Goal: Information Seeking & Learning: Understand process/instructions

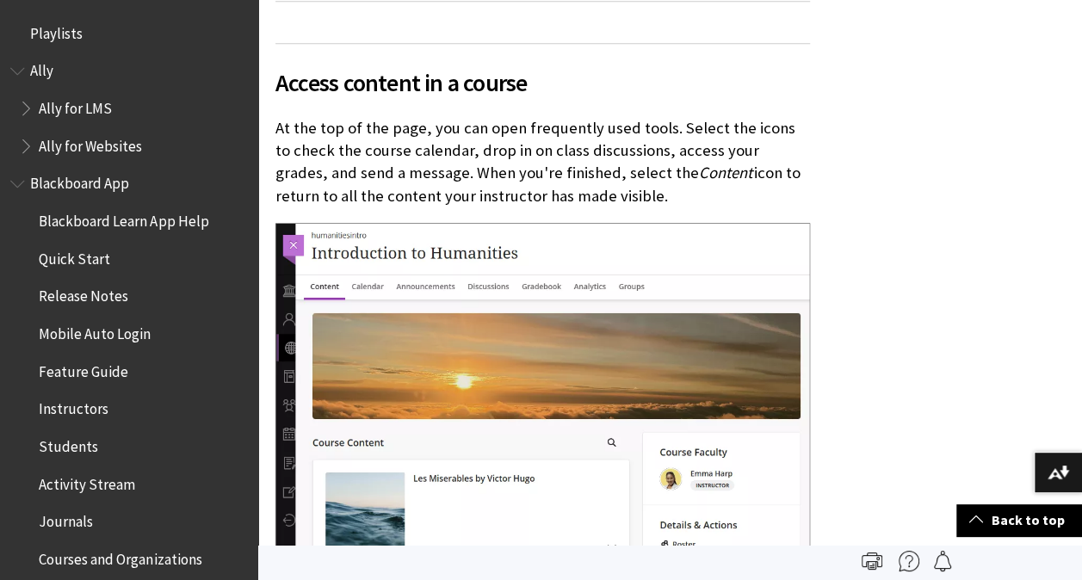
scroll to position [2459, 0]
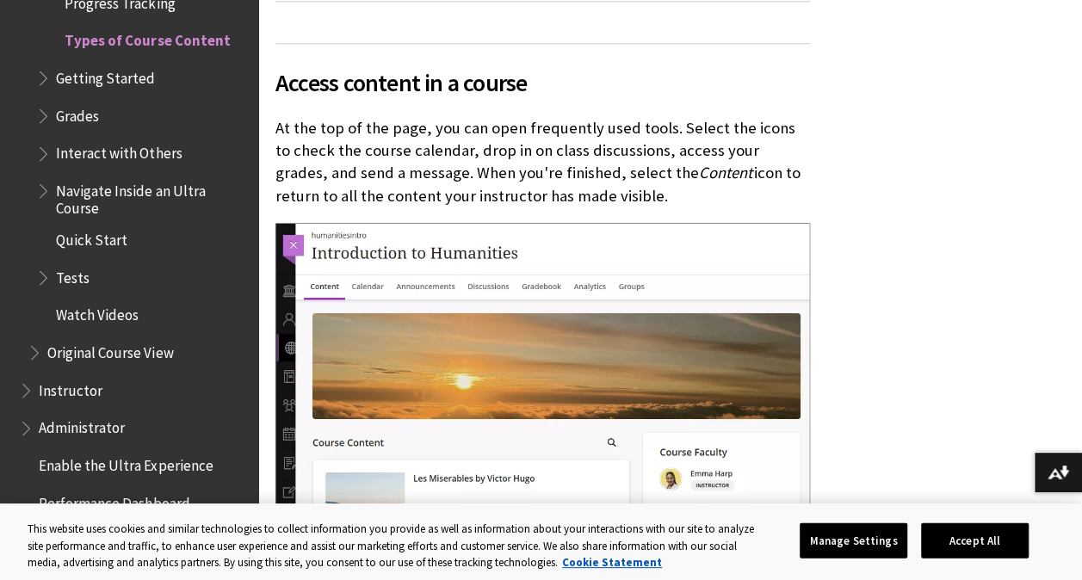
click at [71, 390] on span "Instructor" at bounding box center [71, 387] width 64 height 23
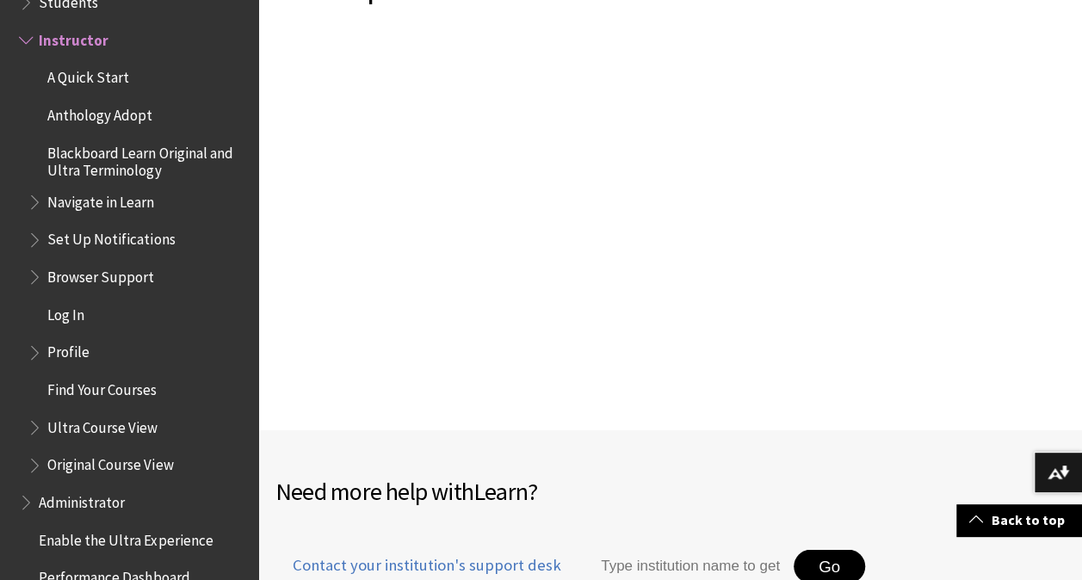
scroll to position [1854, 0]
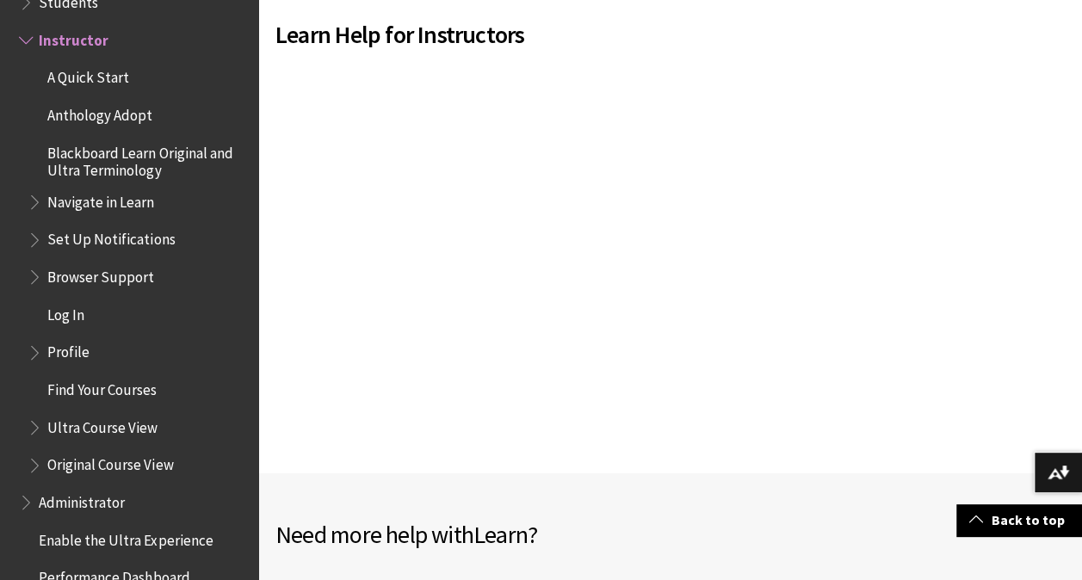
click at [29, 30] on span "Book outline for Blackboard Learn Help" at bounding box center [28, 37] width 18 height 22
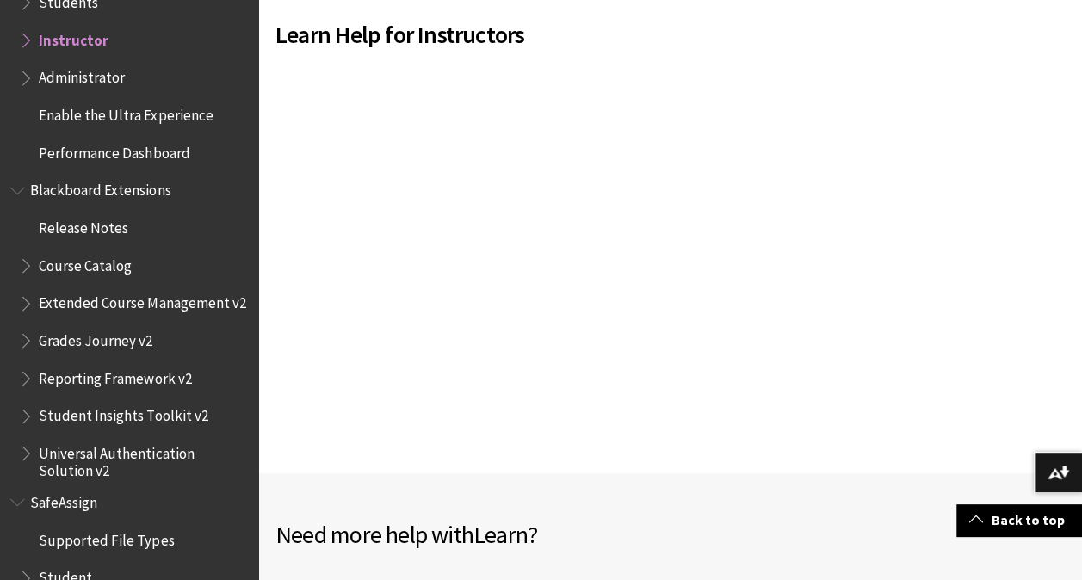
click at [29, 30] on span "Book outline for Blackboard Learn Help" at bounding box center [28, 37] width 18 height 22
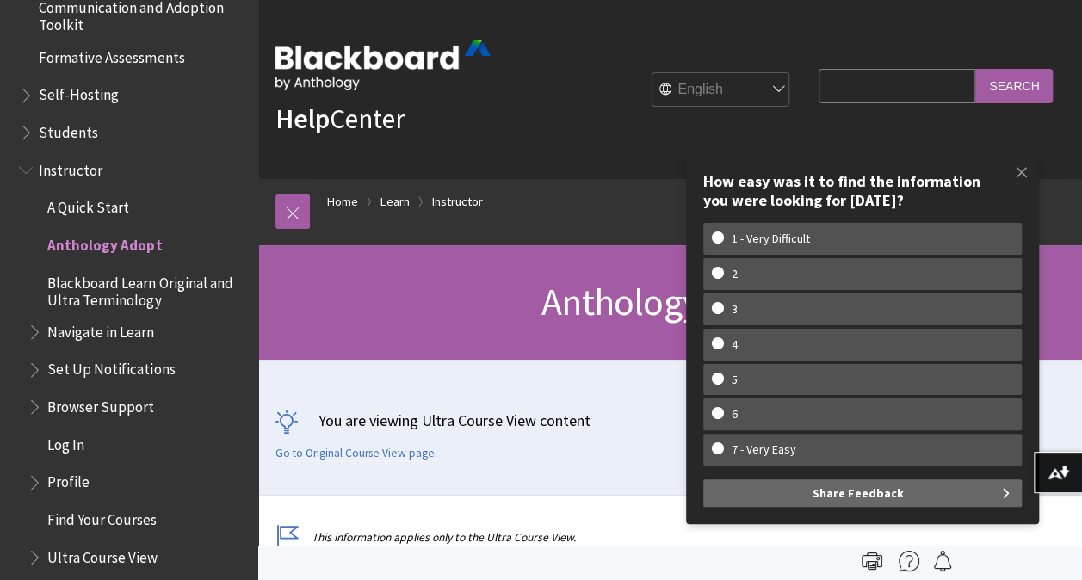
scroll to position [1564, 0]
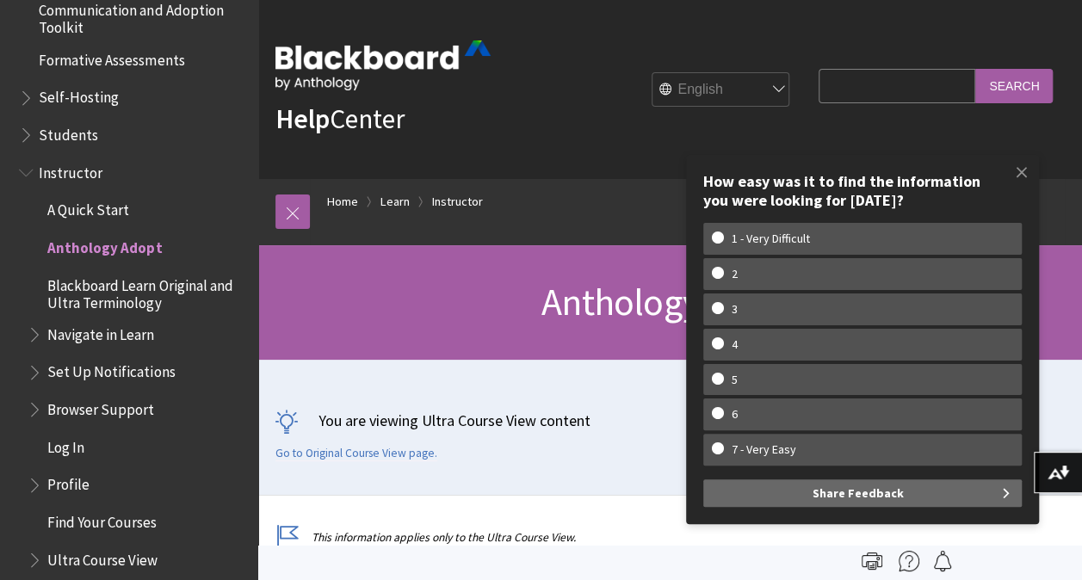
click at [76, 170] on span "Instructor" at bounding box center [71, 169] width 64 height 23
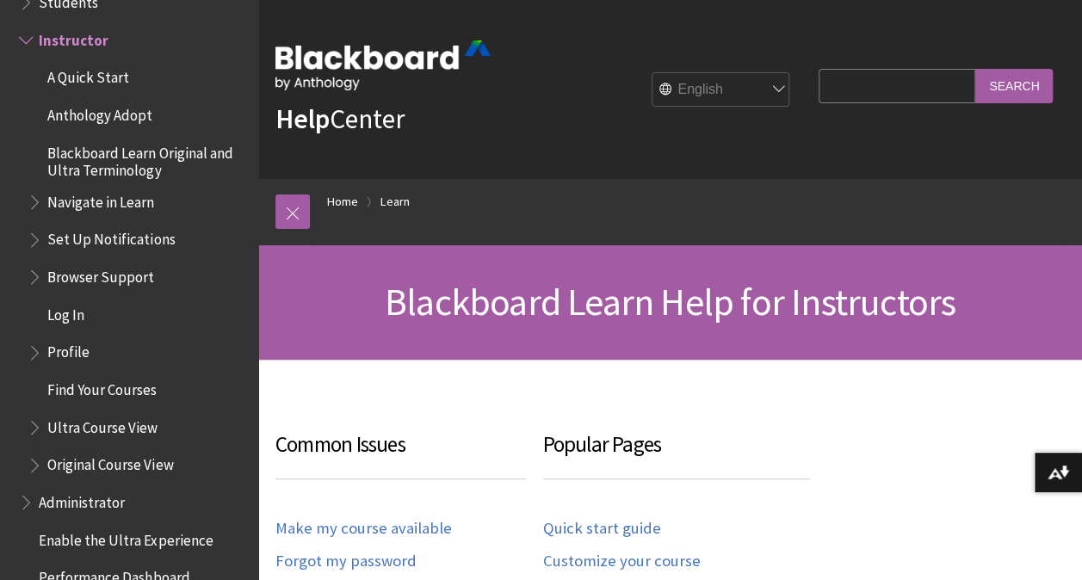
click at [392, 63] on img at bounding box center [383, 65] width 215 height 50
click at [65, 5] on span "Students" at bounding box center [68, -1] width 59 height 23
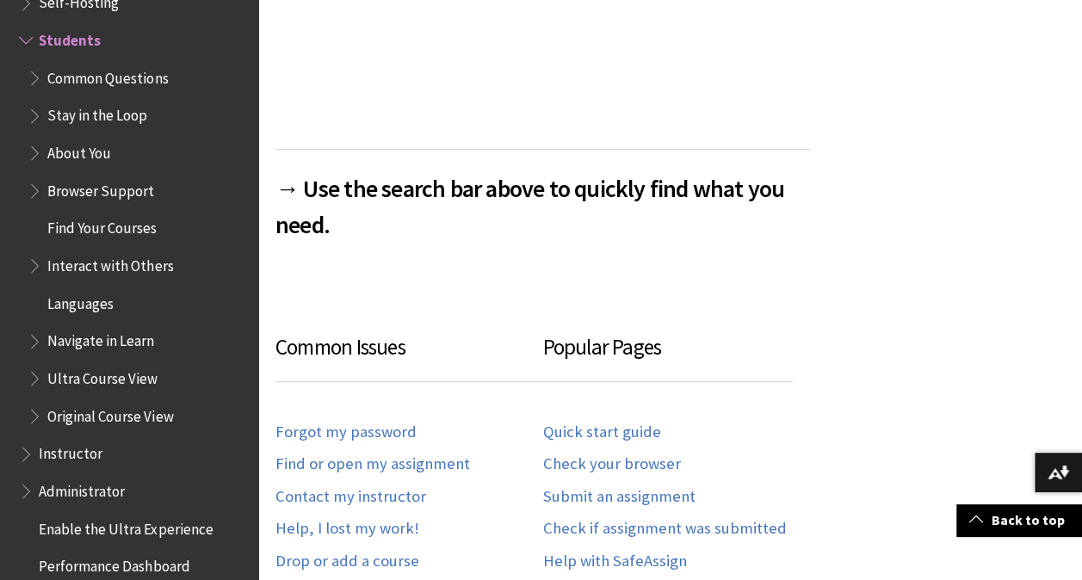
scroll to position [827, 0]
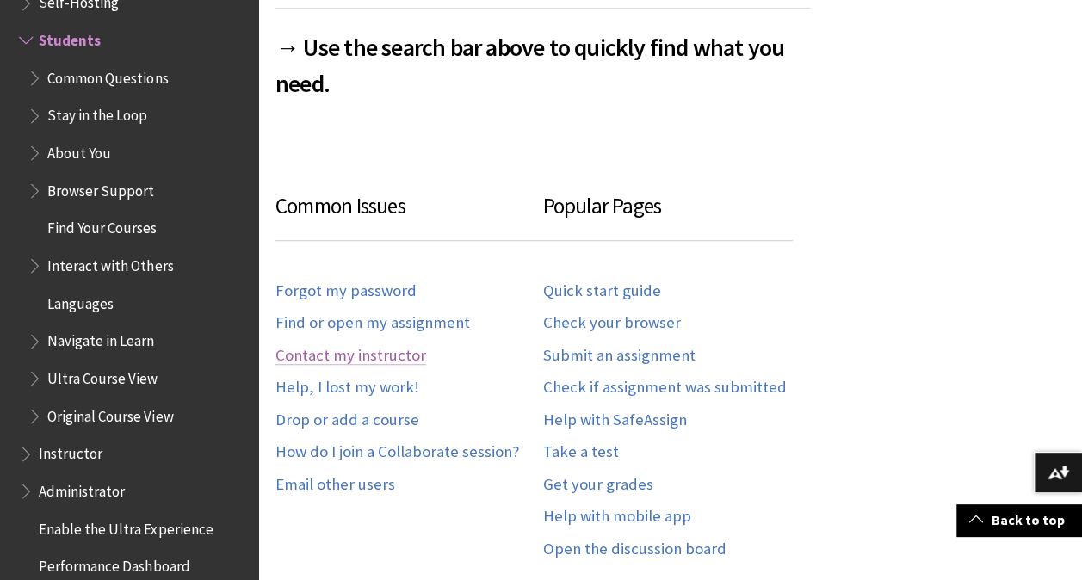
click at [344, 349] on link "Contact my instructor" at bounding box center [351, 356] width 151 height 20
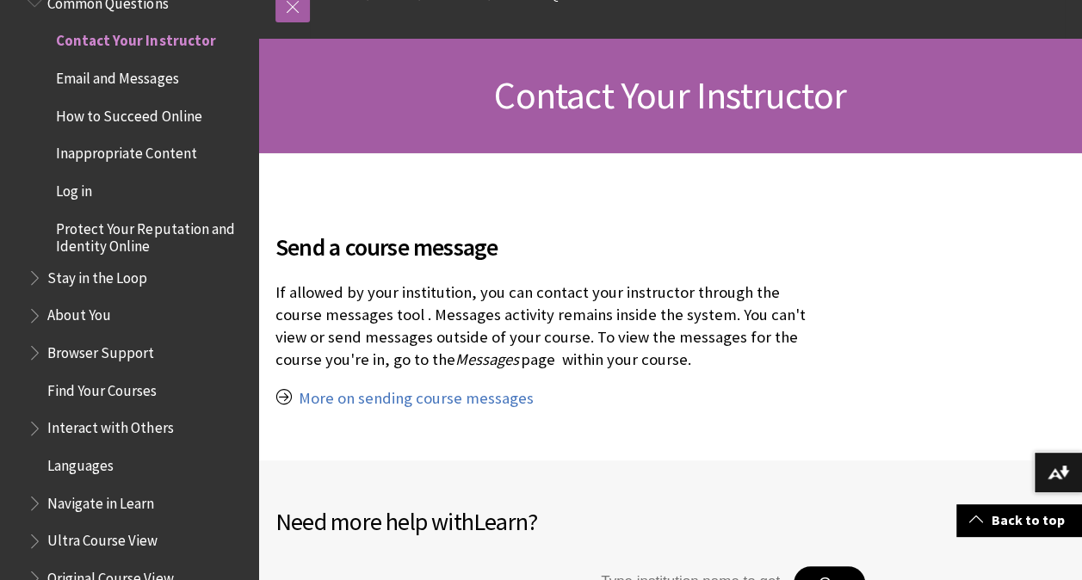
scroll to position [241, 0]
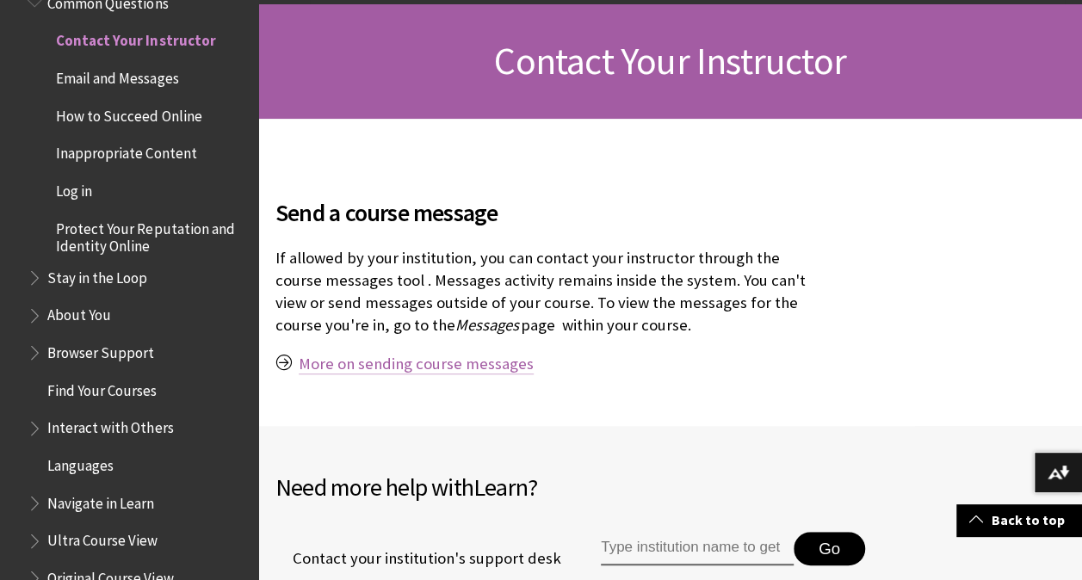
click at [384, 372] on link "More on sending course messages" at bounding box center [416, 364] width 235 height 21
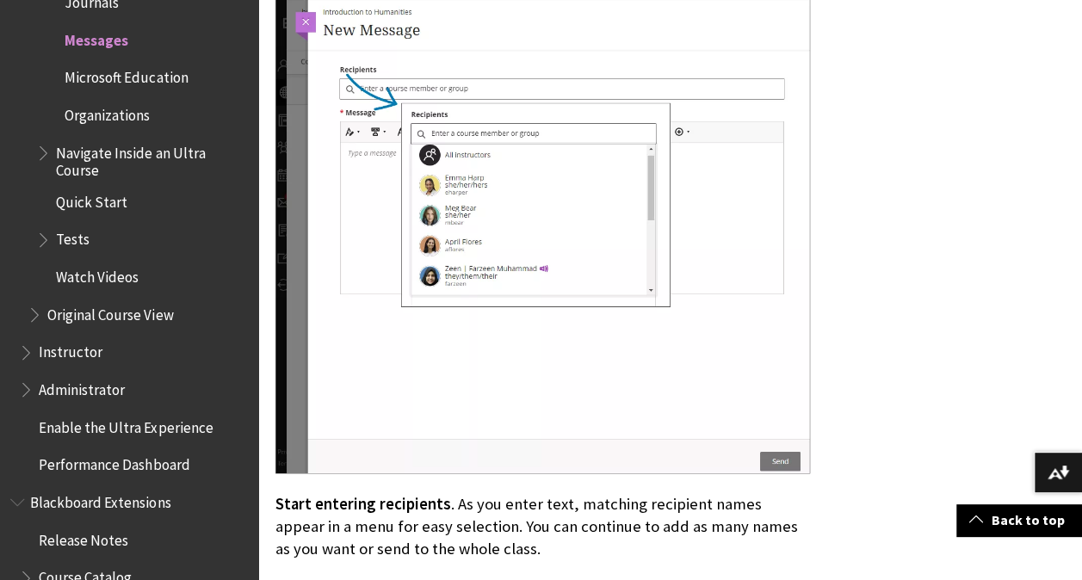
scroll to position [4029, 0]
